Goal: Information Seeking & Learning: Compare options

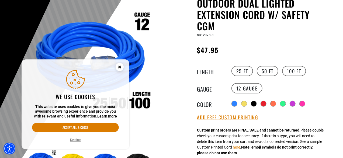
scroll to position [65, 0]
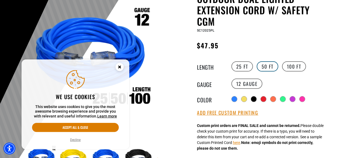
click at [263, 65] on label "50 FT" at bounding box center [268, 66] width 22 height 10
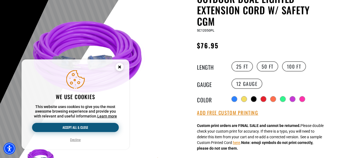
click at [82, 129] on button "Accept all & close" at bounding box center [75, 127] width 87 height 9
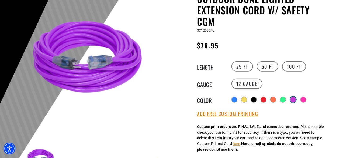
click at [294, 100] on div at bounding box center [293, 99] width 5 height 5
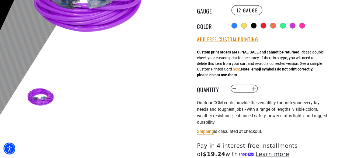
scroll to position [153, 0]
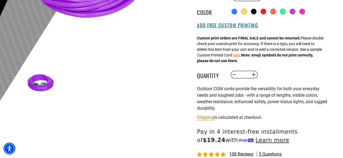
click at [229, 26] on button "Add Free Custom Printing" at bounding box center [227, 25] width 61 height 6
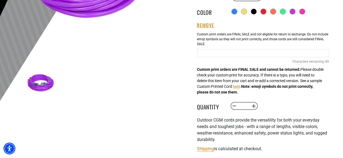
click at [213, 52] on input "text" at bounding box center [263, 53] width 132 height 8
type input "******"
click at [191, 63] on div "Outdoor Dual Lighted Extension Cord w/ Safety CGM Outdoor Dual Lighted Extensio…" at bounding box center [253, 77] width 154 height 342
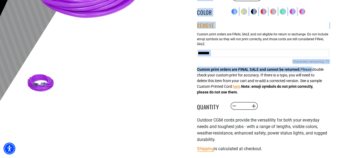
drag, startPoint x: 343, startPoint y: 27, endPoint x: 343, endPoint y: 34, distance: 6.8
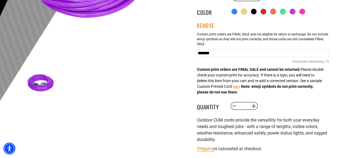
click at [174, 75] on div "Outdoor Dual Lighted Extension Cord w/ Safety CGM Outdoor Dual Lighted Extensio…" at bounding box center [253, 77] width 162 height 342
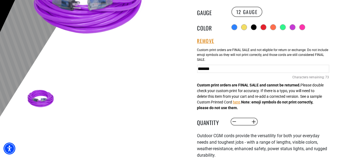
scroll to position [232, 0]
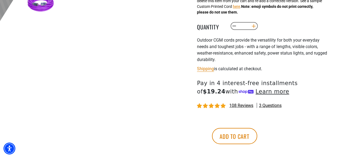
click at [256, 24] on button "Increase quantity for Outdoor Dual Lighted Extension Cord w/ Safety CGM" at bounding box center [254, 26] width 8 height 9
type input "*"
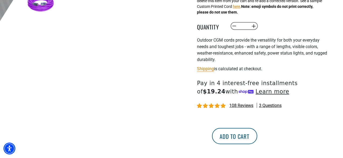
click at [257, 135] on button "Add to cart" at bounding box center [234, 136] width 45 height 16
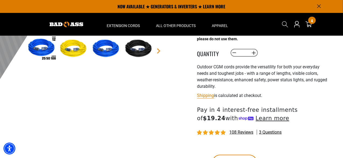
drag, startPoint x: 345, startPoint y: 33, endPoint x: 345, endPoint y: 22, distance: 11.3
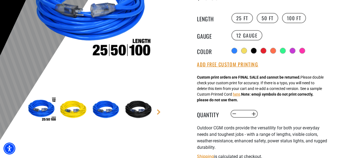
scroll to position [117, 0]
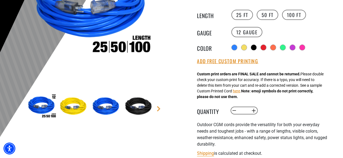
click at [70, 108] on img at bounding box center [73, 106] width 31 height 31
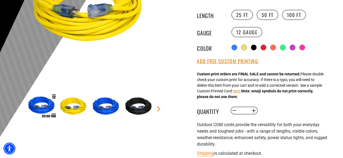
click at [120, 109] on img at bounding box center [106, 106] width 31 height 31
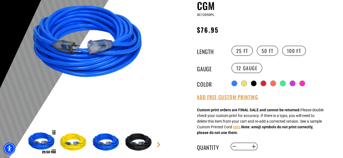
scroll to position [84, 0]
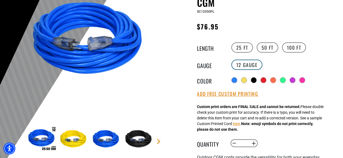
click at [239, 64] on label "12 Gauge" at bounding box center [247, 65] width 31 height 10
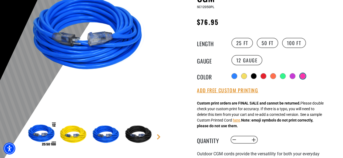
click at [301, 75] on div at bounding box center [303, 76] width 6 height 6
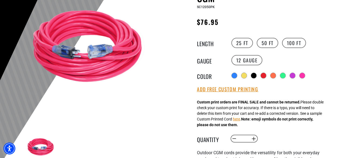
click at [279, 75] on div "Radio button Radio button Radio button Radio button Radio button Radio button" at bounding box center [279, 75] width 99 height 9
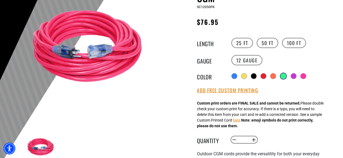
click at [283, 75] on div at bounding box center [283, 75] width 5 height 5
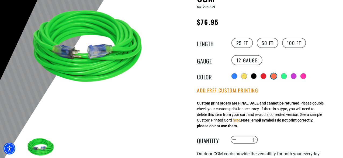
click at [275, 75] on div at bounding box center [273, 75] width 5 height 5
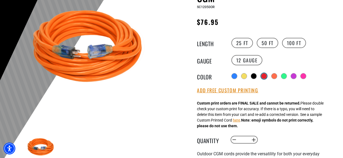
click at [264, 73] on div at bounding box center [263, 75] width 5 height 5
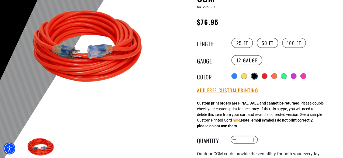
click at [256, 74] on div at bounding box center [254, 75] width 5 height 5
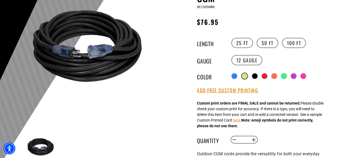
click at [243, 75] on div at bounding box center [244, 75] width 5 height 5
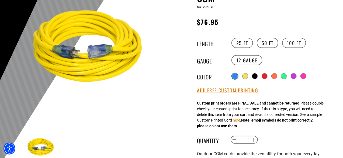
click at [235, 74] on div at bounding box center [234, 75] width 5 height 5
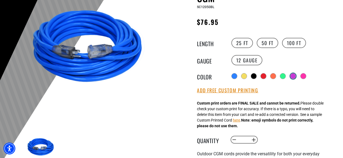
click at [293, 74] on div at bounding box center [293, 75] width 5 height 5
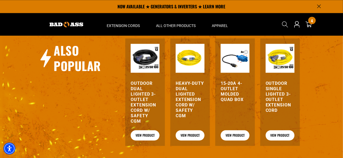
scroll to position [648, 0]
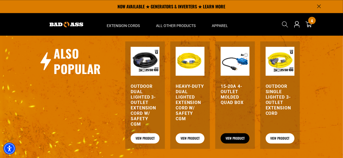
click at [229, 138] on link "View Product" at bounding box center [235, 138] width 29 height 10
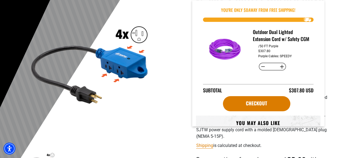
scroll to position [66, 0]
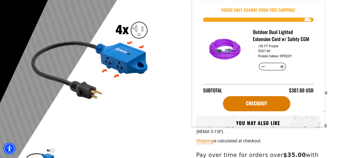
click at [167, 107] on div "1 of 1 Previous Next Previous Next 1" at bounding box center [90, 116] width 162 height 248
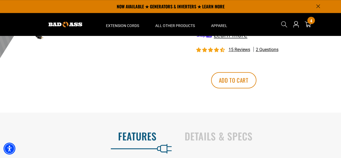
scroll to position [0, 0]
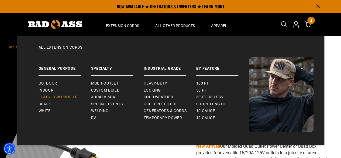
click at [73, 95] on span "Flat / Low Profile" at bounding box center [58, 97] width 39 height 5
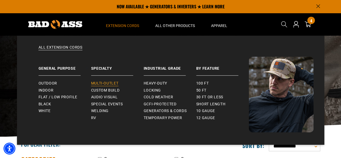
click at [108, 84] on span "Multi-Outlet" at bounding box center [104, 83] width 27 height 5
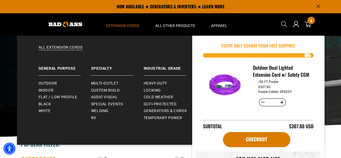
click at [126, 22] on summary "Extension Cords" at bounding box center [122, 24] width 49 height 23
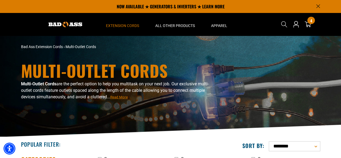
click at [126, 22] on summary "Extension Cords" at bounding box center [122, 24] width 49 height 23
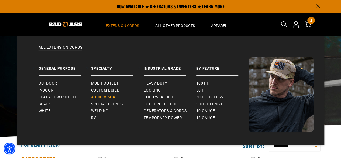
click at [107, 97] on span "Audio Visual" at bounding box center [104, 97] width 27 height 5
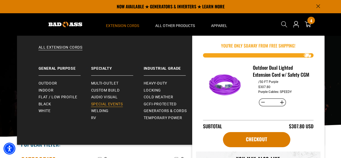
click at [106, 102] on span "Special Events" at bounding box center [107, 104] width 32 height 5
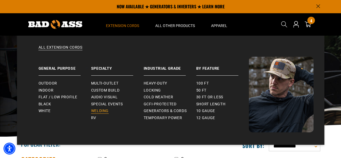
click at [98, 112] on span "Welding" at bounding box center [100, 110] width 18 height 5
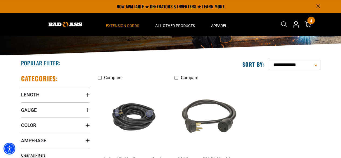
scroll to position [75, 0]
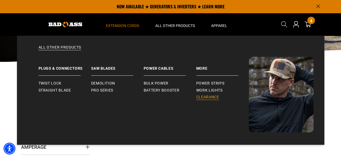
click at [205, 95] on span "Clearance" at bounding box center [207, 97] width 23 height 5
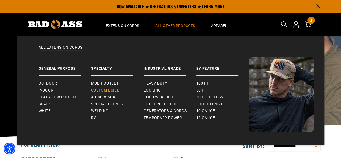
click at [101, 90] on span "Custom Build" at bounding box center [105, 90] width 29 height 5
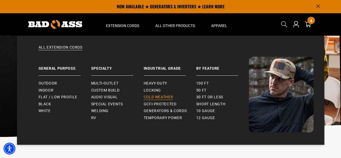
click at [150, 97] on span "Cold Weather" at bounding box center [159, 97] width 30 height 5
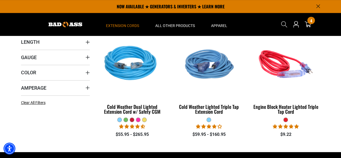
scroll to position [133, 0]
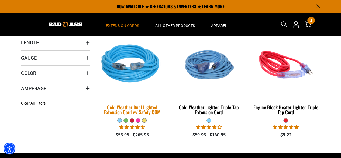
click at [132, 65] on img at bounding box center [131, 64] width 75 height 69
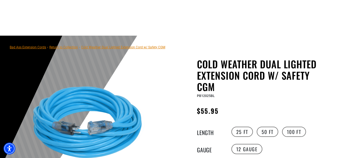
scroll to position [56, 0]
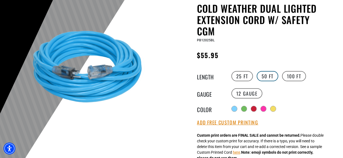
click at [263, 75] on label "50 FT" at bounding box center [268, 76] width 22 height 10
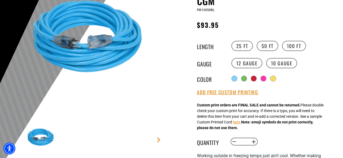
scroll to position [92, 0]
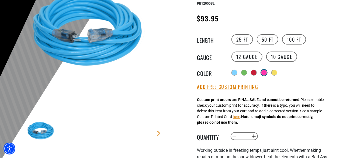
click at [265, 71] on div at bounding box center [263, 72] width 5 height 5
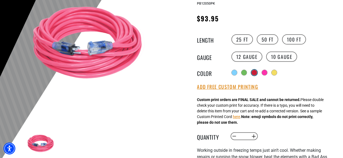
click at [253, 74] on div at bounding box center [254, 72] width 5 height 5
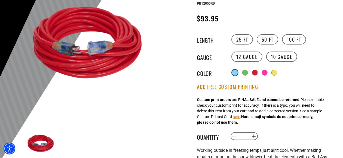
click at [235, 74] on div at bounding box center [234, 72] width 5 height 5
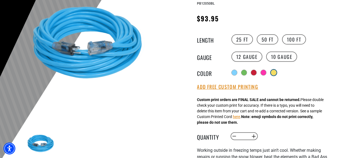
click at [276, 71] on div at bounding box center [273, 72] width 5 height 5
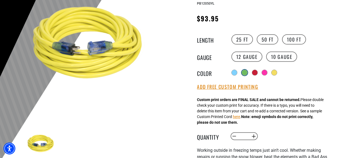
click at [245, 72] on div at bounding box center [244, 72] width 5 height 5
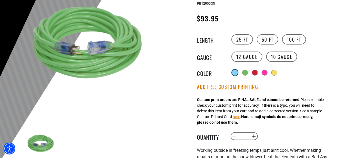
click at [236, 73] on div at bounding box center [234, 72] width 5 height 5
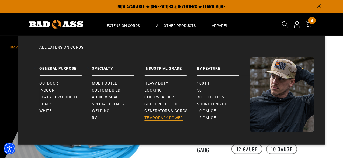
click at [162, 116] on span "Temporary Power" at bounding box center [164, 117] width 39 height 5
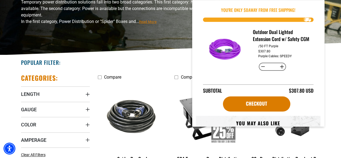
scroll to position [84, 0]
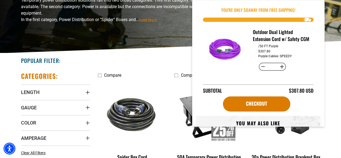
click at [153, 53] on div "Temporary Power Cords Temporary power distribution solutions fall into two broa…" at bounding box center [170, 2] width 341 height 101
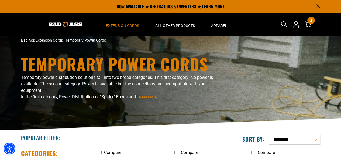
scroll to position [0, 0]
